Goal: Task Accomplishment & Management: Complete application form

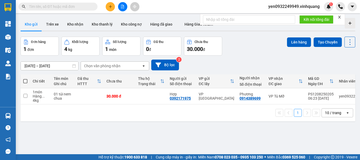
click at [42, 6] on input "text" at bounding box center [60, 7] width 62 height 6
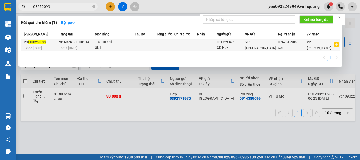
type input "1108250099"
click at [80, 43] on span "VP Nhận 36F-001.14" at bounding box center [74, 42] width 30 height 4
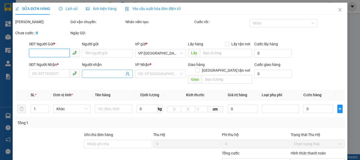
type input "0913293489"
type input "GĐ Huy"
type input "0762515906"
type input "sơn"
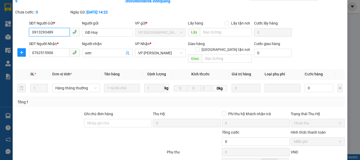
scroll to position [0, 0]
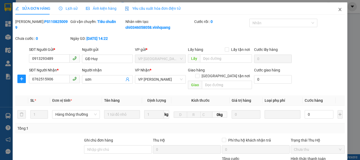
click at [339, 10] on icon "close" at bounding box center [340, 9] width 3 height 3
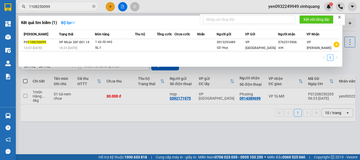
click at [70, 8] on input "1108250099" at bounding box center [60, 7] width 62 height 6
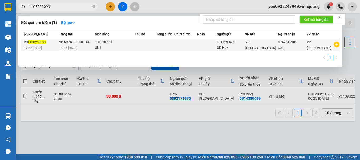
click at [73, 42] on span "VP Nhận 36F-001.14" at bounding box center [74, 42] width 30 height 4
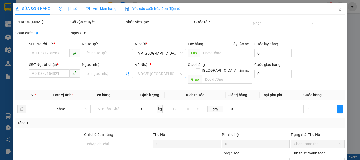
type input "0913293489"
type input "GĐ Huy"
type input "0762515906"
type input "sơn"
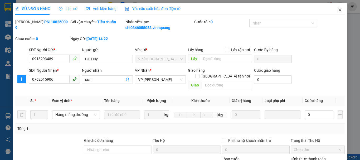
click at [339, 10] on icon "close" at bounding box center [340, 9] width 3 height 3
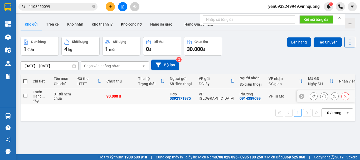
click at [26, 97] on input "checkbox" at bounding box center [25, 96] width 4 height 4
checkbox input "true"
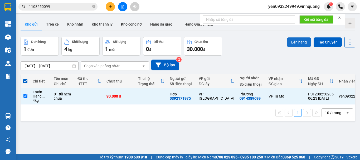
click at [294, 41] on button "Lên hàng" at bounding box center [299, 41] width 24 height 9
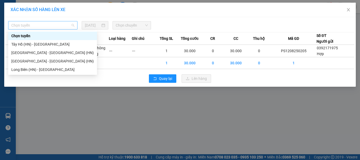
click at [23, 25] on span "Chọn tuyến" at bounding box center [42, 25] width 63 height 8
click at [33, 62] on div "[GEOGRAPHIC_DATA] - [GEOGRAPHIC_DATA] (HN)" at bounding box center [52, 61] width 83 height 6
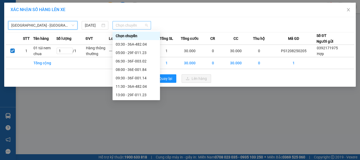
click at [137, 26] on span "Chọn chuyến" at bounding box center [132, 25] width 32 height 8
click at [142, 62] on div "06:30 - 36F-003.02" at bounding box center [136, 61] width 41 height 6
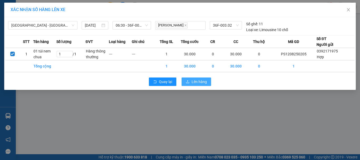
click at [193, 81] on span "Lên hàng" at bounding box center [199, 82] width 15 height 6
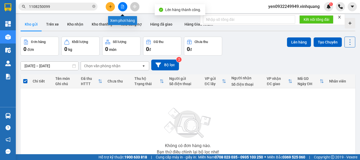
click at [123, 6] on icon "file-add" at bounding box center [123, 7] width 4 height 4
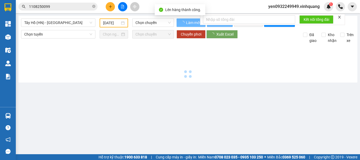
type input "[DATE]"
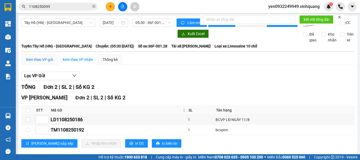
click at [44, 62] on div "Xem theo VP gửi" at bounding box center [39, 60] width 27 height 6
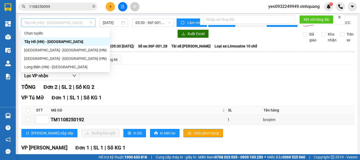
click at [35, 25] on span "Tây Hồ (HN) - [GEOGRAPHIC_DATA]" at bounding box center [58, 23] width 68 height 8
click at [32, 58] on div "[GEOGRAPHIC_DATA] - [GEOGRAPHIC_DATA] (HN)" at bounding box center [65, 59] width 83 height 6
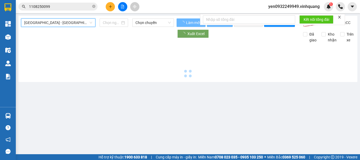
type input "[DATE]"
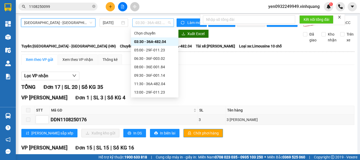
click at [162, 22] on span "03:30 - 36A-482.04" at bounding box center [153, 23] width 35 height 8
click at [158, 59] on div "06:30 - 36F-003.02" at bounding box center [154, 59] width 41 height 6
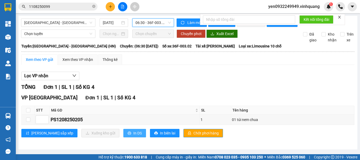
click at [133, 136] on span "In DS" at bounding box center [137, 133] width 8 height 6
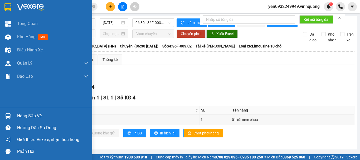
click at [27, 5] on img at bounding box center [30, 7] width 27 height 8
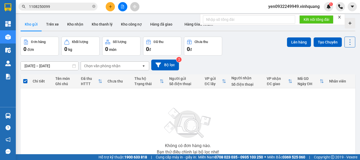
click at [83, 8] on input "1108250099" at bounding box center [60, 7] width 62 height 6
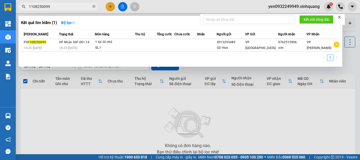
click at [111, 7] on div at bounding box center [180, 80] width 360 height 160
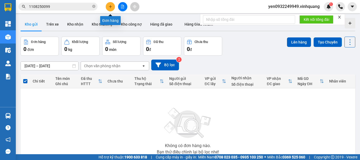
click at [110, 7] on icon "plus" at bounding box center [110, 6] width 0 height 3
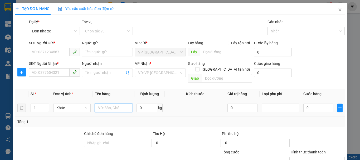
click at [119, 104] on input "text" at bounding box center [113, 108] width 37 height 8
type input "01 bọc đen"
click at [142, 104] on input "0" at bounding box center [147, 108] width 21 height 8
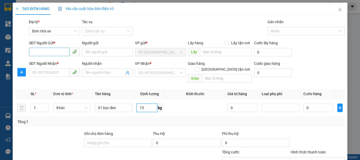
type input "15"
click at [45, 52] on input "SĐT Người Gửi *" at bounding box center [49, 52] width 41 height 8
type input "0911732333"
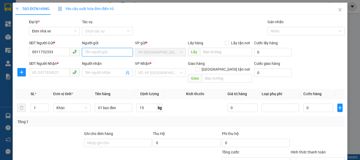
click at [100, 54] on input "Người gửi" at bounding box center [107, 52] width 51 height 8
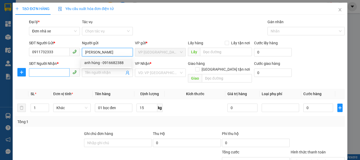
type input "[PERSON_NAME]"
click at [55, 74] on input "SĐT Người Nhận *" at bounding box center [49, 72] width 41 height 8
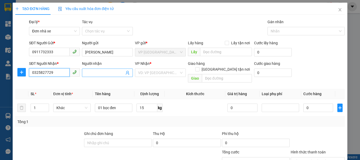
type input "0325827729"
click at [100, 72] on input "Người nhận" at bounding box center [104, 73] width 39 height 6
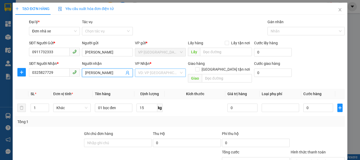
type input "[PERSON_NAME]"
click at [165, 74] on input "search" at bounding box center [158, 73] width 41 height 8
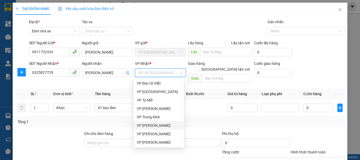
click at [160, 127] on div "VP [PERSON_NAME]" at bounding box center [159, 126] width 44 height 6
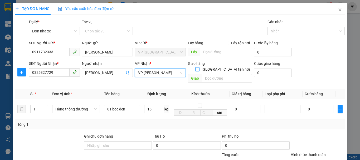
click at [199, 67] on input "[GEOGRAPHIC_DATA] tận nơi" at bounding box center [197, 69] width 4 height 4
checkbox input "true"
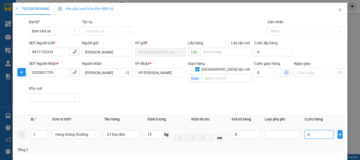
click at [309, 136] on input "0" at bounding box center [319, 134] width 29 height 8
type input "4"
type input "40"
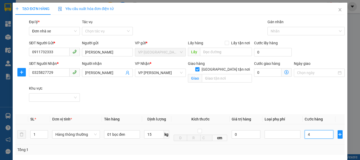
type input "40"
type input "400"
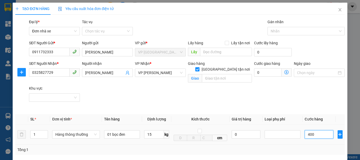
type input "4.000"
type input "40.000"
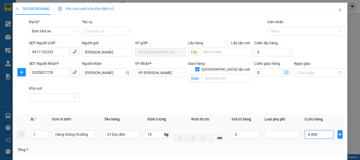
type input "40.000"
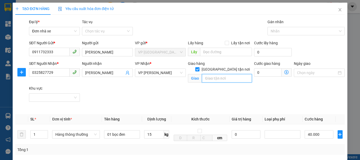
click at [216, 75] on input "text" at bounding box center [227, 78] width 50 height 8
type input "VP5 [GEOGRAPHIC_DATA] , hn"
click at [285, 73] on icon "dollar-circle" at bounding box center [286, 72] width 4 height 4
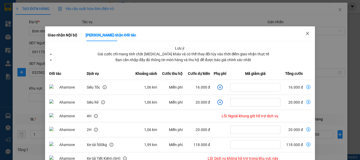
click at [306, 34] on icon "close" at bounding box center [308, 33] width 4 height 4
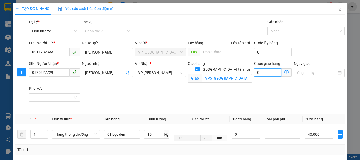
click at [260, 75] on input "0" at bounding box center [267, 72] width 27 height 8
type input "40.005"
type input "5"
type input "40.050"
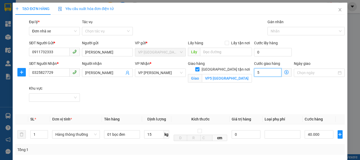
type input "40.050"
type input "50"
type input "40.500"
type input "5.000"
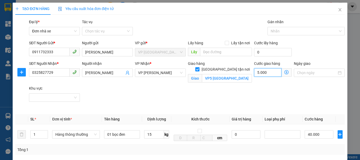
type input "45.000"
type input "90.000"
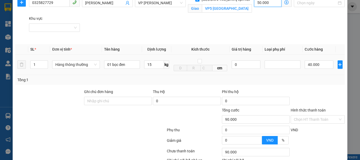
scroll to position [79, 0]
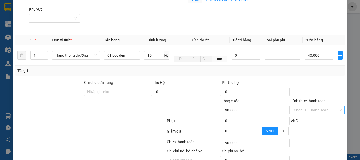
type input "50.000"
click at [317, 110] on input "Hình thức thanh toán" at bounding box center [316, 110] width 44 height 8
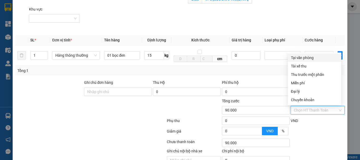
click at [309, 58] on div "Tại văn phòng" at bounding box center [314, 58] width 47 height 6
type input "0"
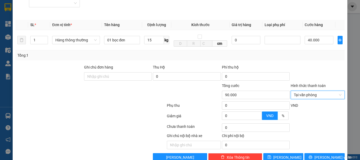
scroll to position [107, 0]
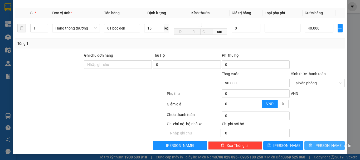
click at [317, 146] on span "[PERSON_NAME] và In" at bounding box center [333, 146] width 37 height 6
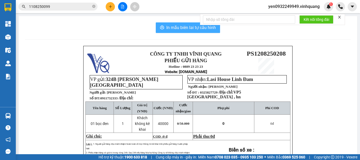
click at [187, 27] on span "In mẫu biên lai tự cấu hình" at bounding box center [191, 27] width 50 height 7
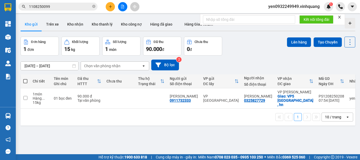
click at [25, 81] on span at bounding box center [25, 81] width 4 height 4
click at [25, 79] on input "checkbox" at bounding box center [25, 79] width 0 height 0
checkbox input "true"
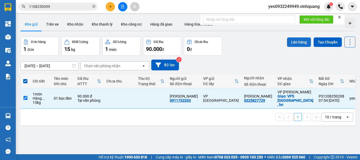
click at [297, 43] on button "Lên hàng" at bounding box center [299, 41] width 24 height 9
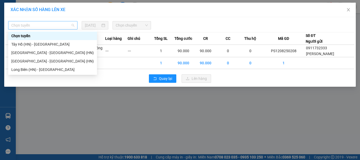
click at [26, 24] on span "Chọn tuyến" at bounding box center [42, 25] width 63 height 8
click at [21, 62] on div "[GEOGRAPHIC_DATA] - [GEOGRAPHIC_DATA] (HN)" at bounding box center [52, 61] width 83 height 6
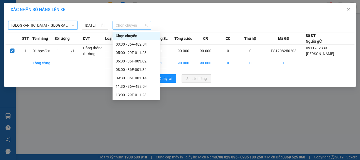
click at [132, 24] on span "Chọn chuyến" at bounding box center [132, 25] width 32 height 8
click at [140, 70] on div "08:00 - 36E-001.84" at bounding box center [136, 70] width 41 height 6
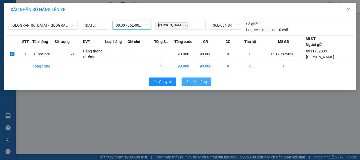
click at [200, 81] on span "Lên hàng" at bounding box center [199, 82] width 15 height 6
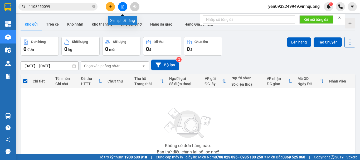
click at [124, 7] on icon "file-add" at bounding box center [123, 7] width 4 height 4
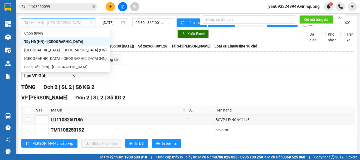
click at [28, 23] on span "Tây Hồ (HN) - [GEOGRAPHIC_DATA]" at bounding box center [58, 23] width 68 height 8
click at [42, 59] on div "[GEOGRAPHIC_DATA] - [GEOGRAPHIC_DATA] (HN)" at bounding box center [65, 59] width 83 height 6
type input "[DATE]"
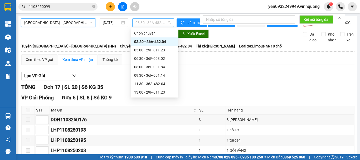
click at [163, 23] on span "03:30 - 36A-482.04" at bounding box center [153, 23] width 35 height 8
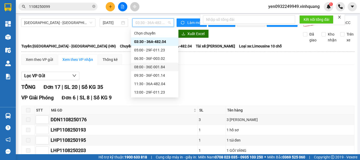
click at [162, 68] on div "08:00 - 36E-001.84" at bounding box center [154, 67] width 41 height 6
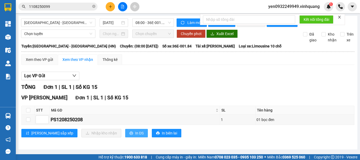
click at [135, 136] on span "In DS" at bounding box center [139, 133] width 8 height 6
click at [108, 8] on button at bounding box center [110, 6] width 9 height 9
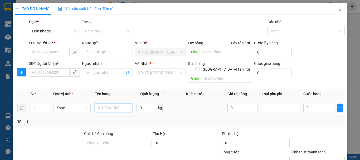
click at [119, 104] on input "text" at bounding box center [113, 108] width 37 height 8
type input "01 kiện đá mẫu"
click at [148, 104] on input "0" at bounding box center [147, 108] width 21 height 8
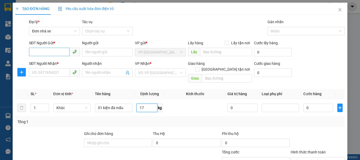
type input "17"
click at [45, 53] on input "SĐT Người Gửi *" at bounding box center [49, 52] width 41 height 8
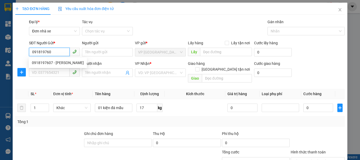
type input "0918197607"
click at [51, 64] on div "0918197607 - [PERSON_NAME]" at bounding box center [58, 63] width 52 height 6
type input "Tùng"
type input "0912330083"
type input "Thắng"
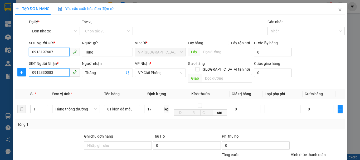
type input "0918197607"
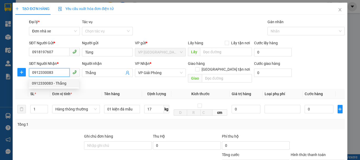
drag, startPoint x: 55, startPoint y: 75, endPoint x: 36, endPoint y: 73, distance: 18.8
click at [36, 73] on input "0912330083" at bounding box center [49, 72] width 41 height 8
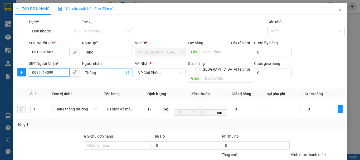
type input "0989414399"
drag, startPoint x: 96, startPoint y: 74, endPoint x: 82, endPoint y: 74, distance: 14.2
click at [82, 74] on span "Thắng" at bounding box center [107, 73] width 51 height 8
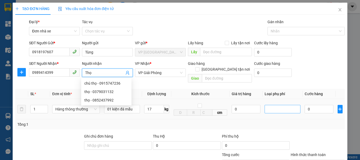
click at [265, 108] on div at bounding box center [283, 109] width 36 height 8
type input "Thọ"
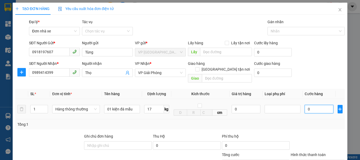
click at [310, 105] on input "0" at bounding box center [319, 109] width 29 height 8
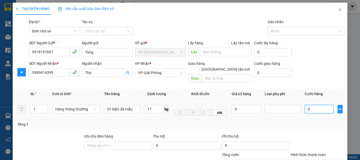
click at [310, 105] on input "0" at bounding box center [319, 109] width 29 height 8
type input "4"
type input "40"
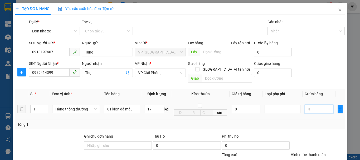
type input "40"
type input "400"
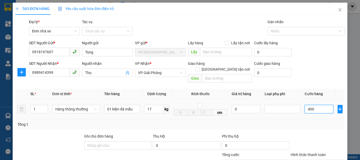
type input "4.000"
type input "40.000"
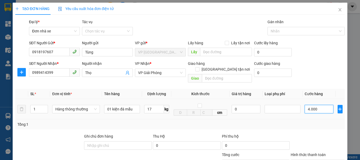
type input "40.000"
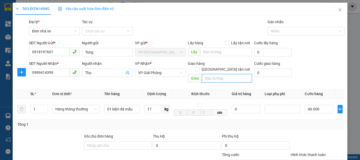
click at [215, 74] on input "text" at bounding box center [227, 78] width 50 height 8
click at [163, 74] on span "VP Giải Phóng" at bounding box center [160, 73] width 45 height 8
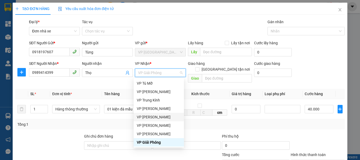
scroll to position [25, 0]
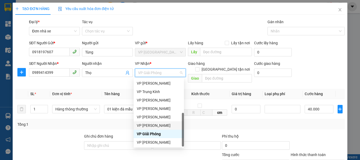
click at [165, 126] on div "VP [PERSON_NAME]" at bounding box center [159, 126] width 44 height 6
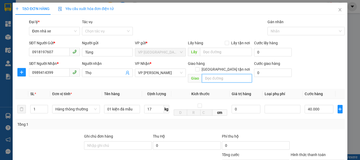
click at [215, 74] on input "text" at bounding box center [227, 78] width 50 height 8
type input "11 [PERSON_NAME] . P. Việt Hưng , hn"
click at [199, 67] on input "[GEOGRAPHIC_DATA] tận nơi" at bounding box center [197, 69] width 4 height 4
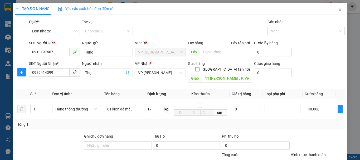
checkbox input "true"
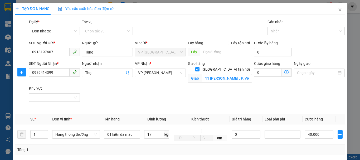
click at [284, 73] on icon "dollar-circle" at bounding box center [286, 72] width 4 height 4
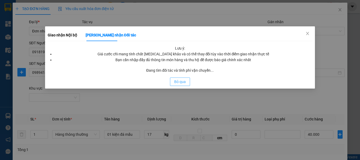
click at [181, 83] on span "Bỏ qua" at bounding box center [180, 82] width 12 height 6
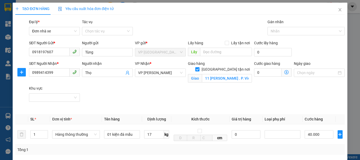
click at [284, 73] on icon "dollar-circle" at bounding box center [286, 72] width 4 height 4
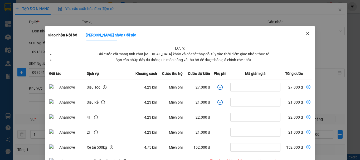
click at [306, 33] on icon "close" at bounding box center [307, 33] width 3 height 3
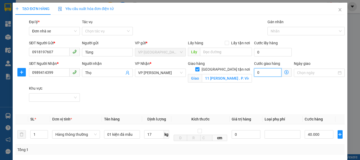
click at [264, 72] on input "0" at bounding box center [267, 72] width 27 height 8
type input "6"
type input "40.006"
type input "40.060"
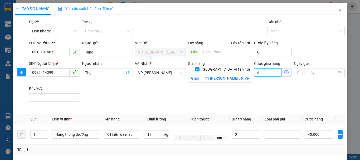
type input "40.060"
type input "60"
type input "40.600"
type input "6.000"
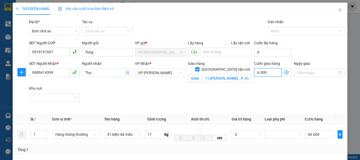
type input "46.000"
type input "100.000"
type input "60.000"
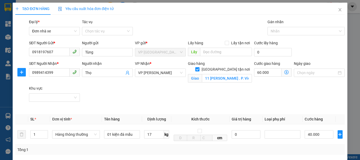
click at [315, 94] on div "SĐT Người Nhận * 0989414399 Người nhận Thọ VP Nhận * VP [PERSON_NAME] hàng Giao…" at bounding box center [187, 86] width 318 height 50
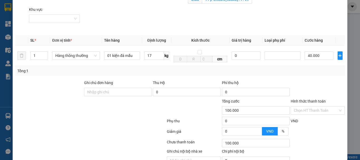
scroll to position [79, 0]
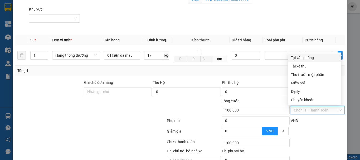
click at [310, 110] on input "Hình thức thanh toán" at bounding box center [316, 110] width 44 height 8
click at [308, 59] on div "Tại văn phòng" at bounding box center [314, 58] width 47 height 6
type input "0"
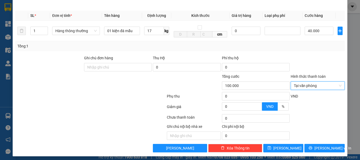
scroll to position [107, 0]
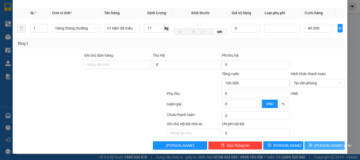
click at [323, 145] on span "[PERSON_NAME] và In" at bounding box center [333, 146] width 37 height 6
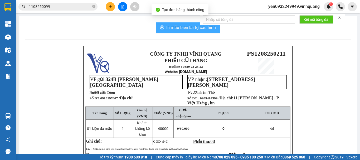
click at [185, 25] on span "In mẫu biên lai tự cấu hình" at bounding box center [191, 27] width 50 height 7
